Goal: Task Accomplishment & Management: Use online tool/utility

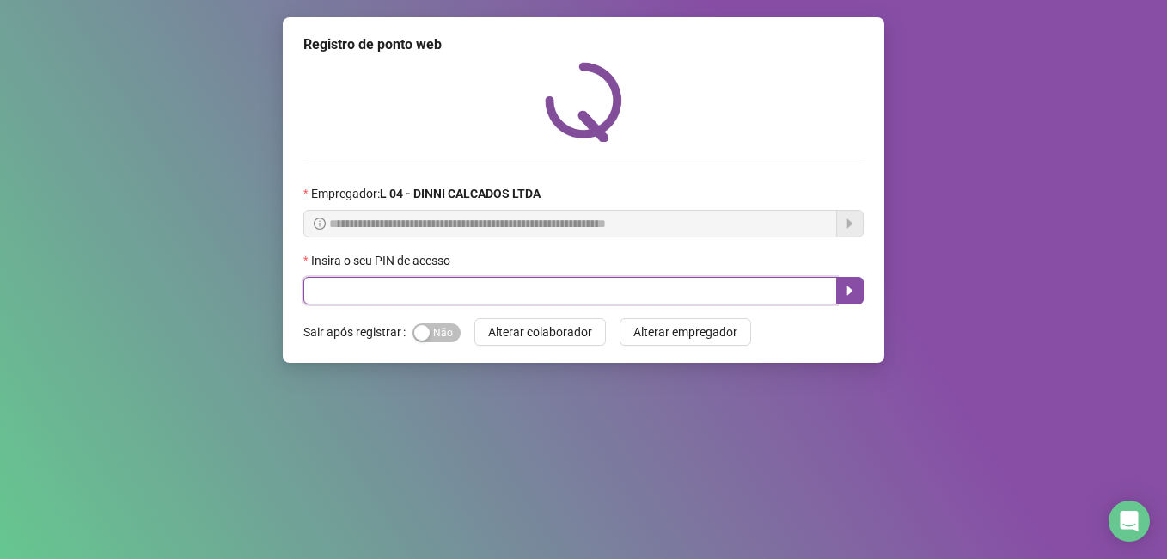
click at [397, 297] on input "text" at bounding box center [570, 291] width 534 height 28
type input "*****"
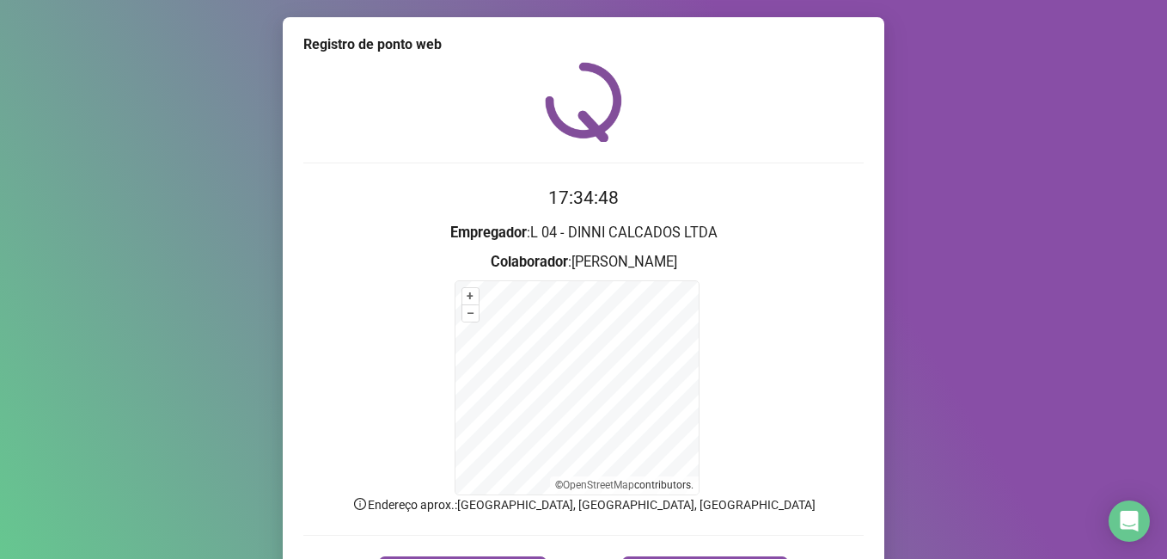
scroll to position [107, 0]
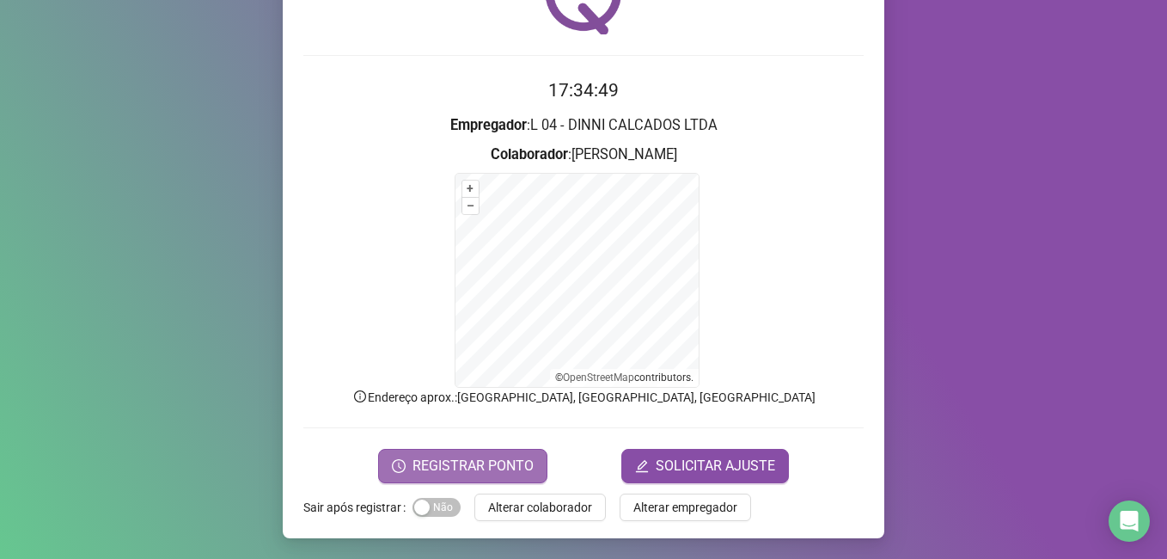
click at [437, 470] on span "REGISTRAR PONTO" at bounding box center [473, 466] width 121 height 21
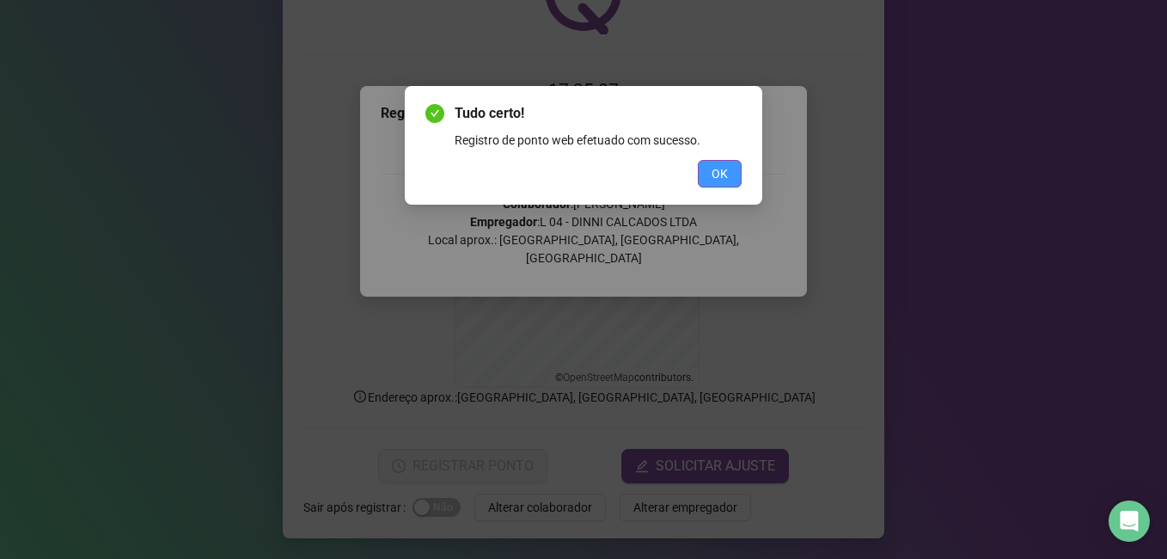
click at [710, 175] on button "OK" at bounding box center [720, 174] width 44 height 28
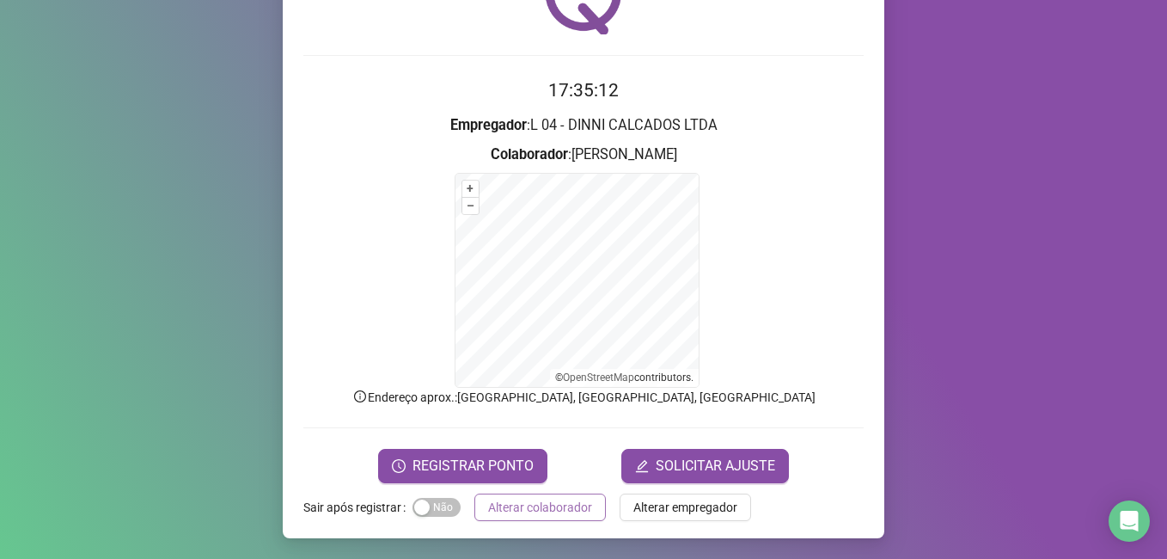
click at [512, 503] on span "Alterar colaborador" at bounding box center [540, 507] width 104 height 19
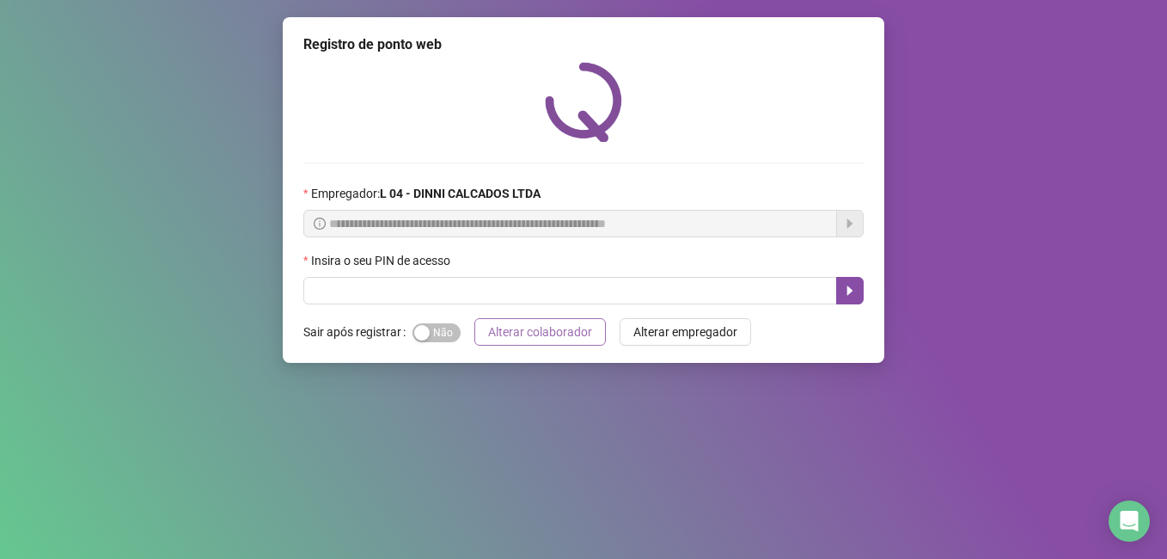
scroll to position [0, 0]
click at [495, 279] on input "text" at bounding box center [570, 291] width 534 height 28
click at [492, 288] on input "text" at bounding box center [570, 291] width 534 height 28
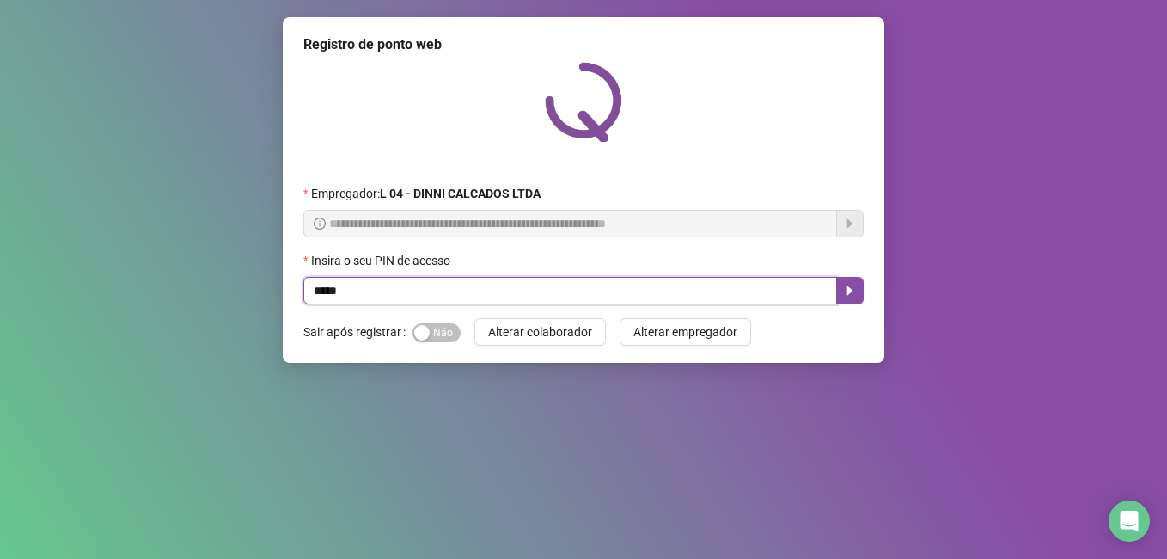
type input "*****"
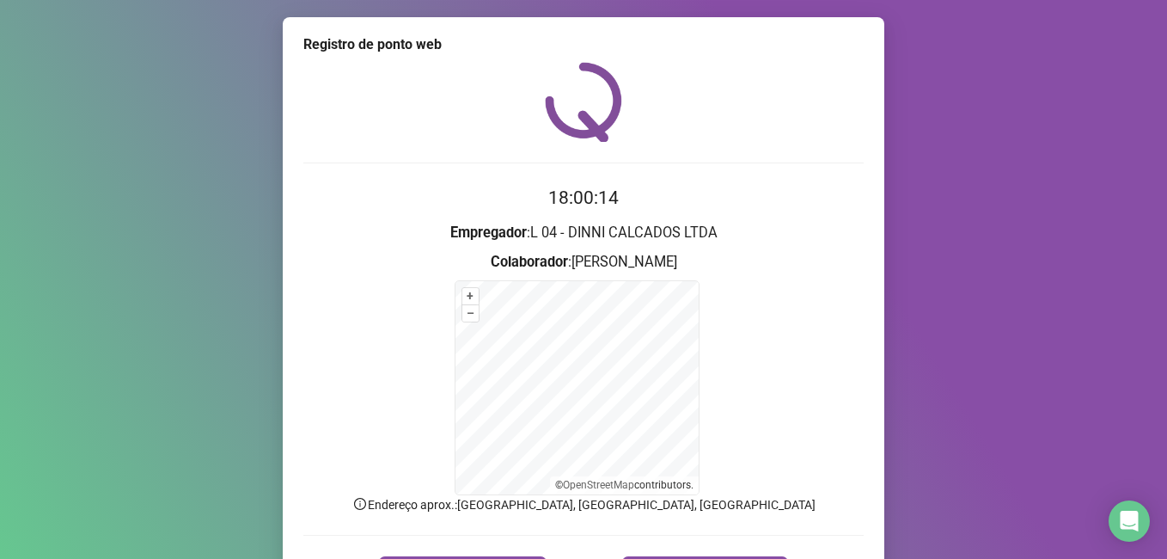
scroll to position [107, 0]
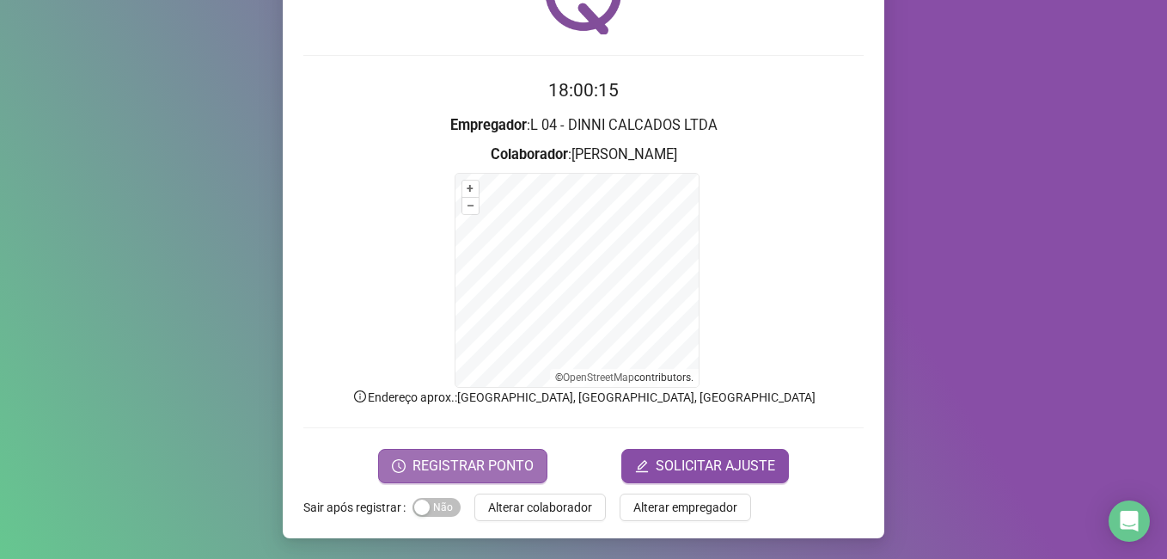
click at [444, 470] on span "REGISTRAR PONTO" at bounding box center [473, 466] width 121 height 21
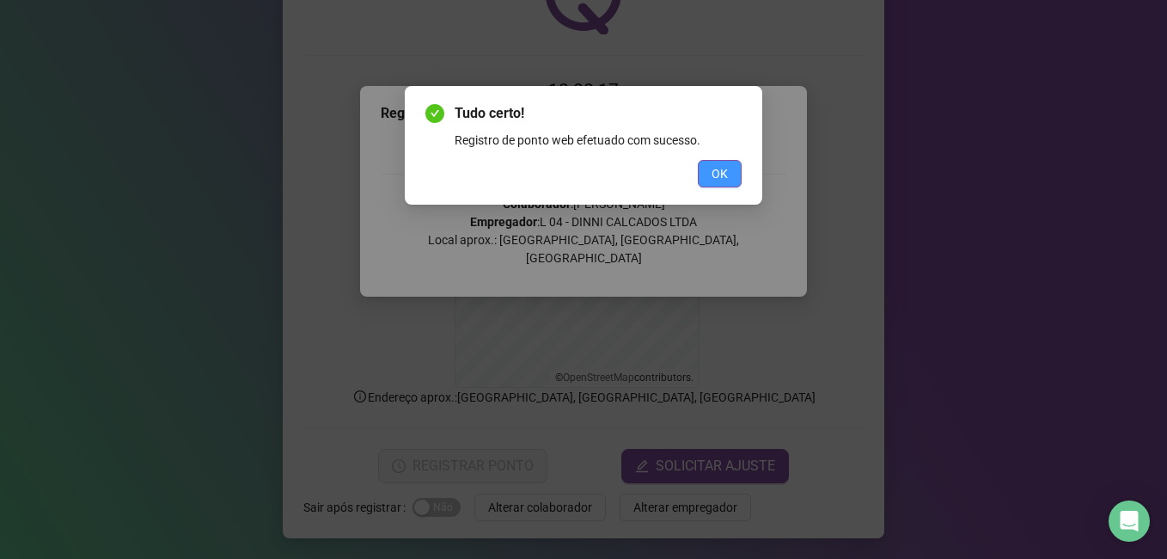
click at [712, 173] on span "OK" at bounding box center [720, 173] width 16 height 19
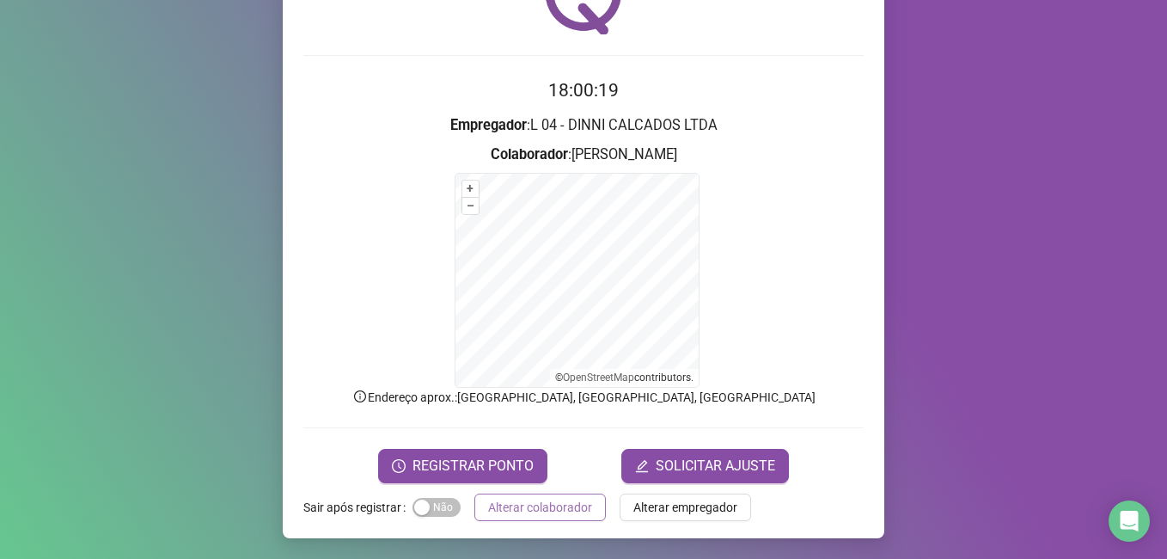
click at [541, 512] on span "Alterar colaborador" at bounding box center [540, 507] width 104 height 19
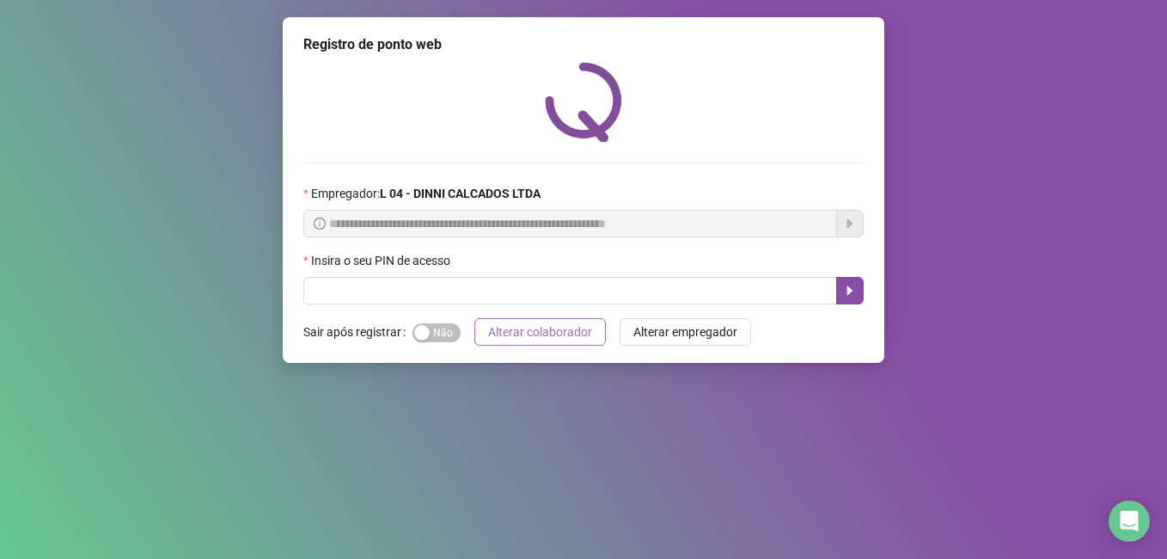
scroll to position [0, 0]
click at [406, 293] on input "text" at bounding box center [570, 291] width 534 height 28
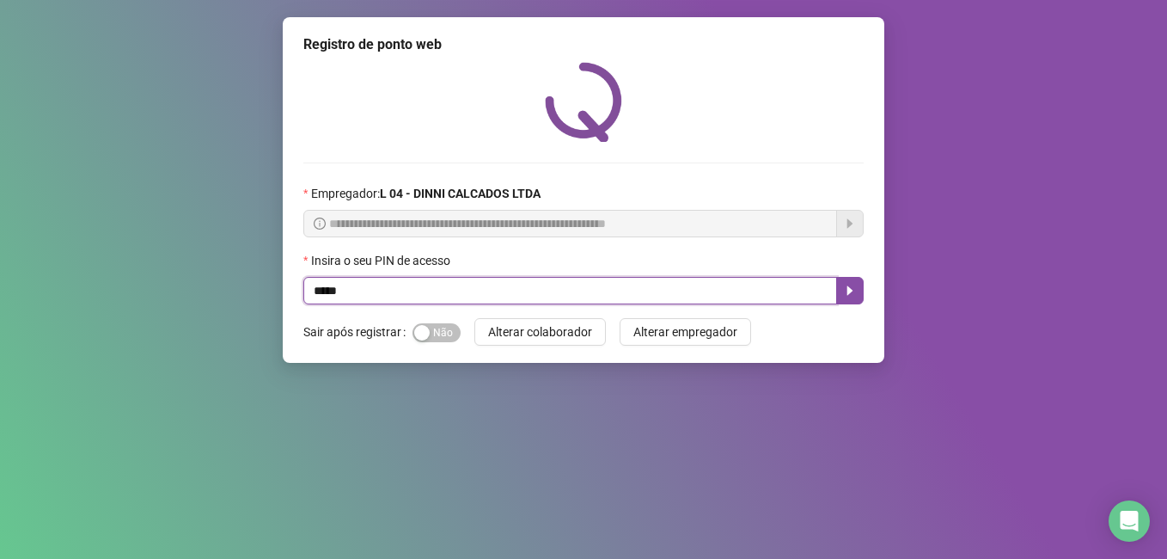
type input "*****"
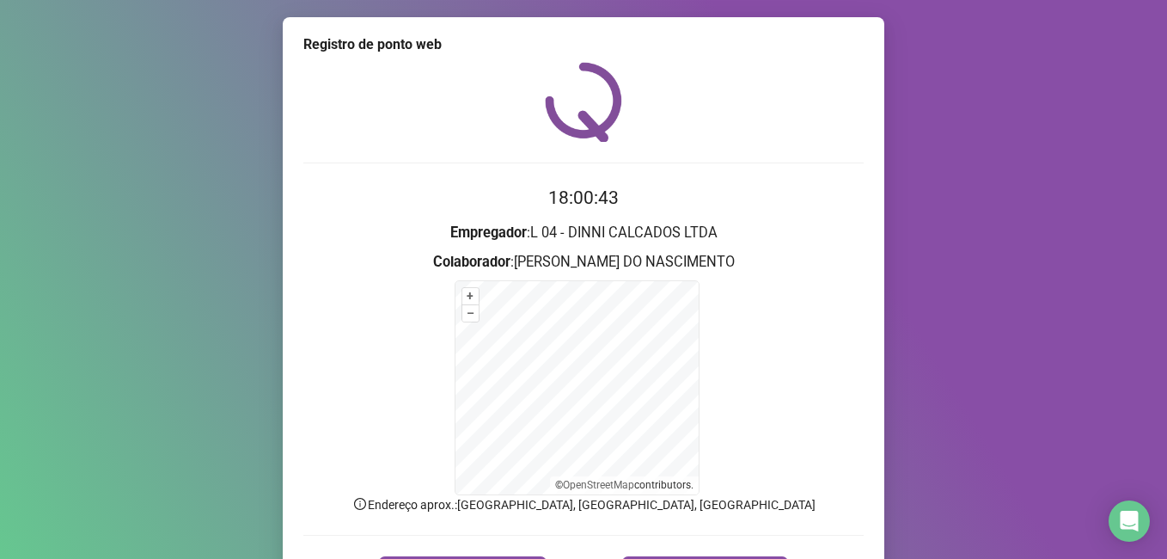
scroll to position [107, 0]
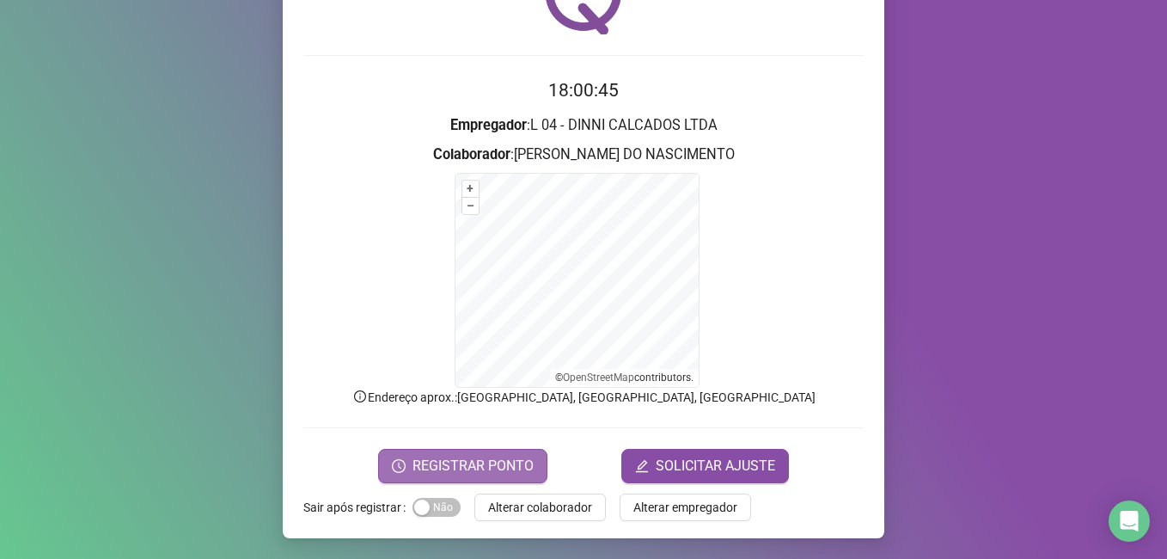
click at [428, 463] on span "REGISTRAR PONTO" at bounding box center [473, 466] width 121 height 21
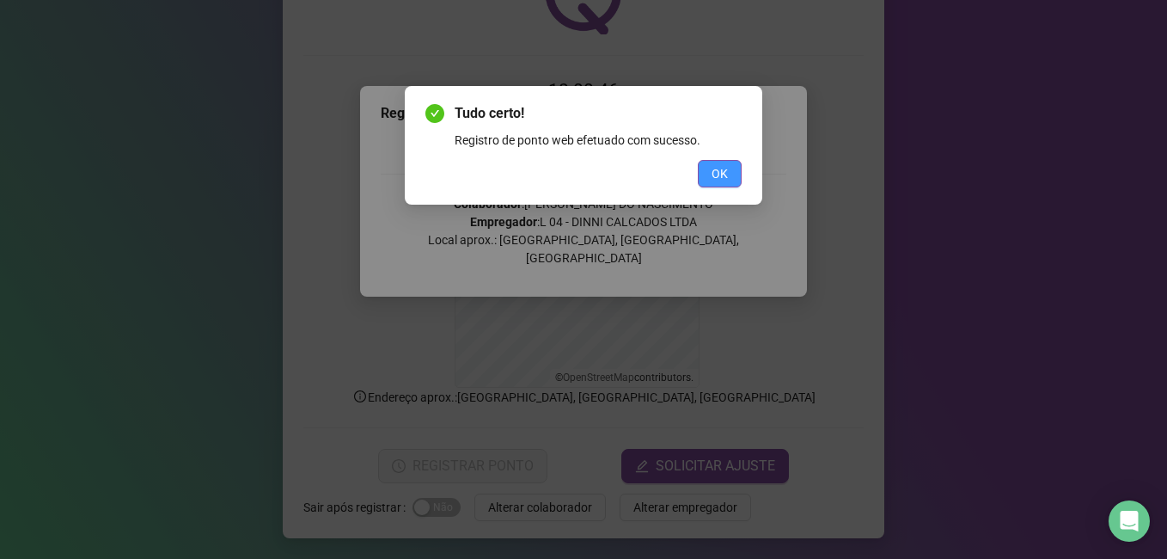
click at [712, 168] on span "OK" at bounding box center [720, 173] width 16 height 19
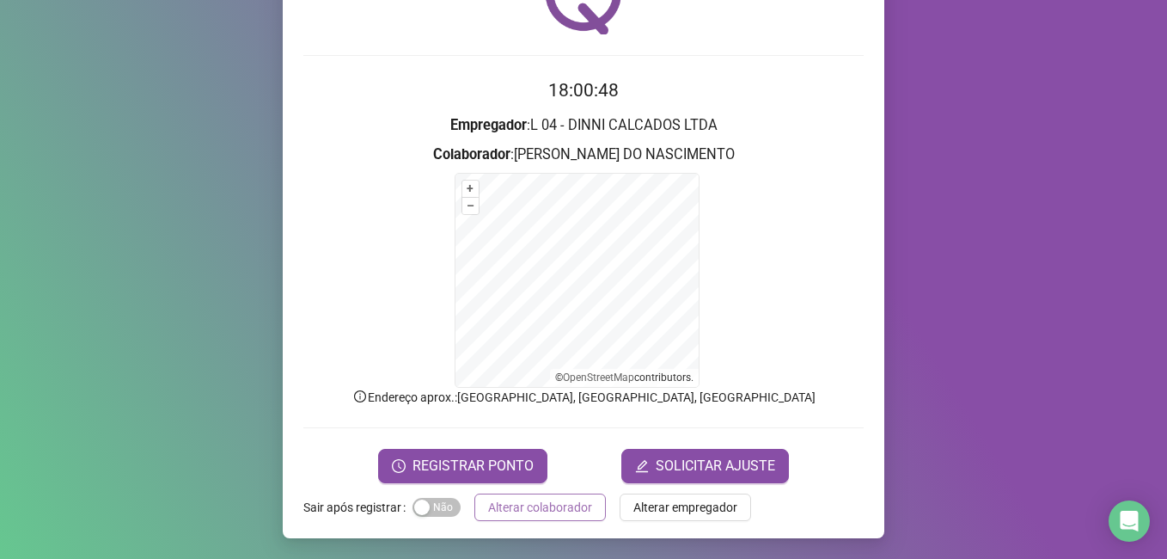
click at [511, 512] on span "Alterar colaborador" at bounding box center [540, 507] width 104 height 19
